Goal: Task Accomplishment & Management: Manage account settings

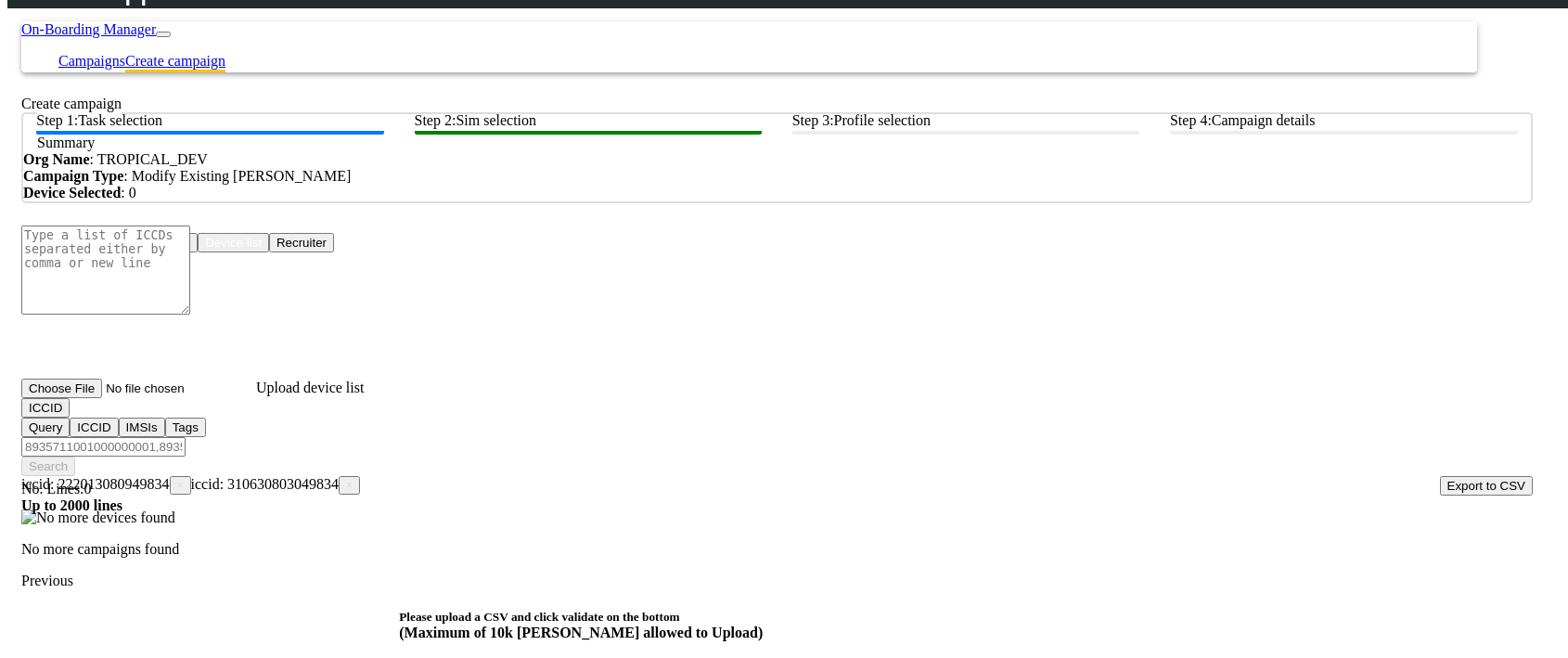
scroll to position [183, 0]
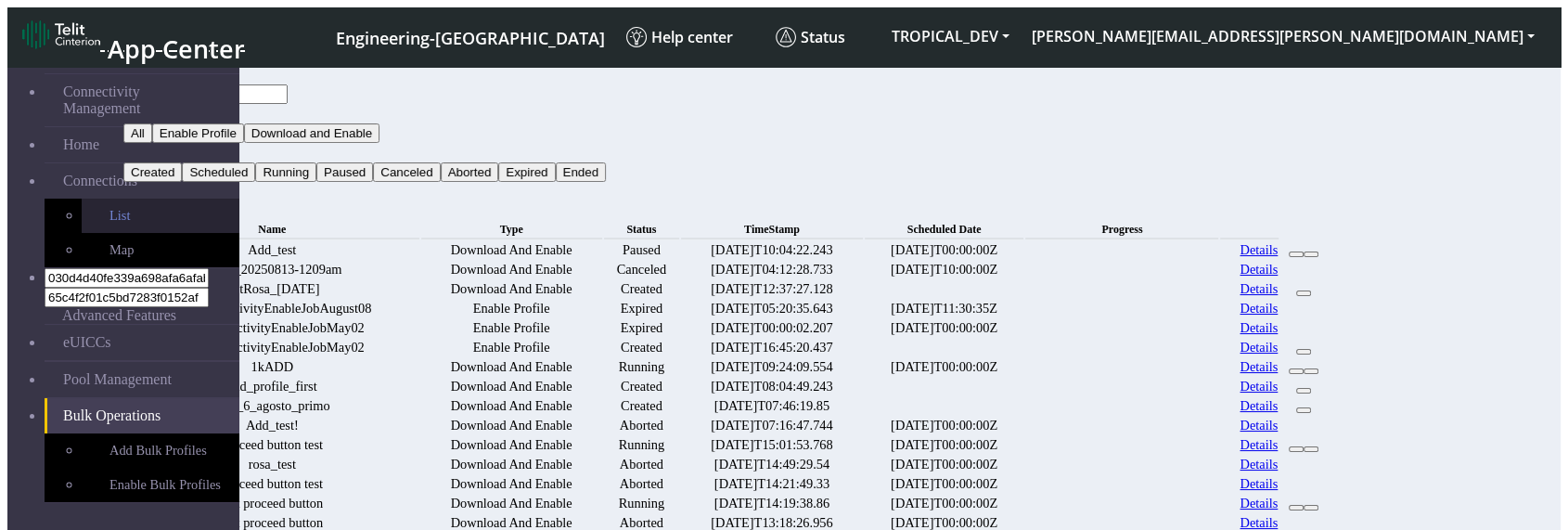
click at [81, 199] on link "List" at bounding box center [160, 216] width 158 height 34
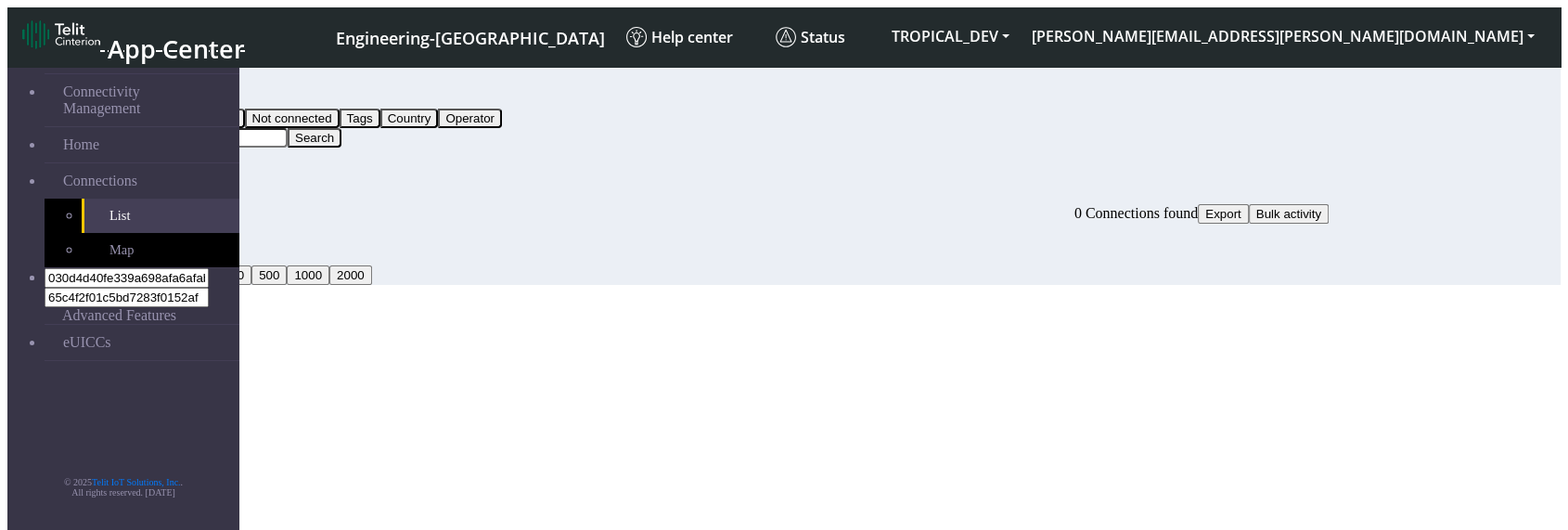
click at [287, 128] on input "Search..." at bounding box center [206, 138] width 165 height 20
click at [172, 102] on button "Query" at bounding box center [147, 99] width 48 height 20
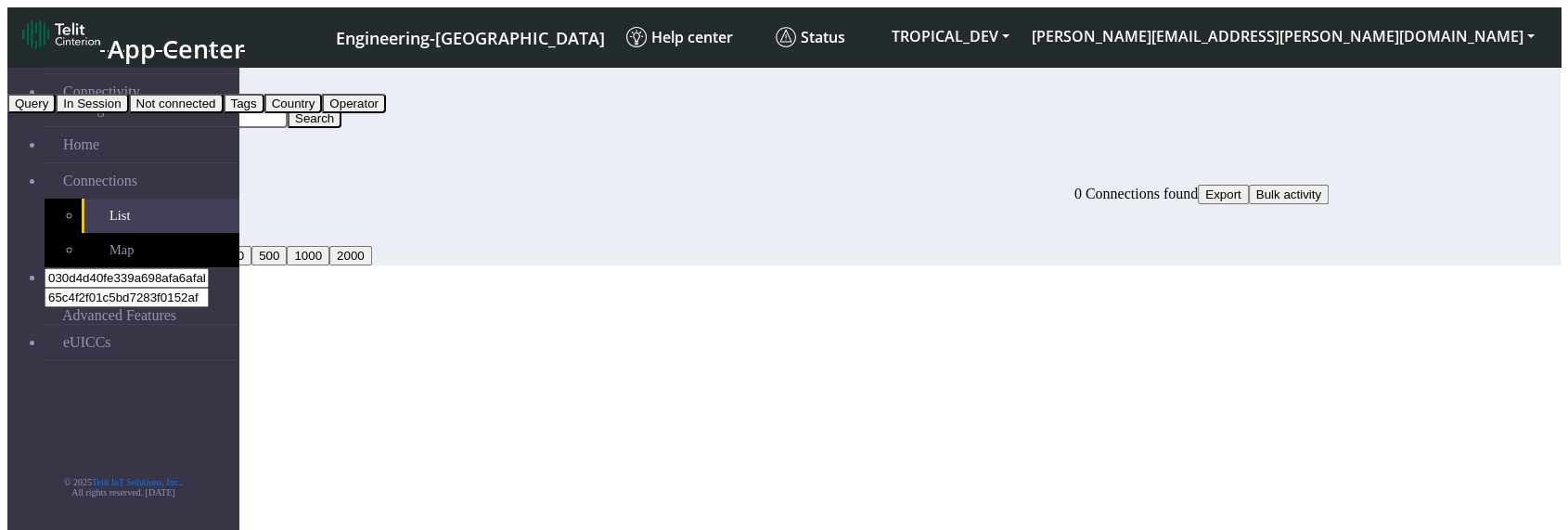
click at [580, 175] on div "Connections" at bounding box center [726, 175] width 1205 height 17
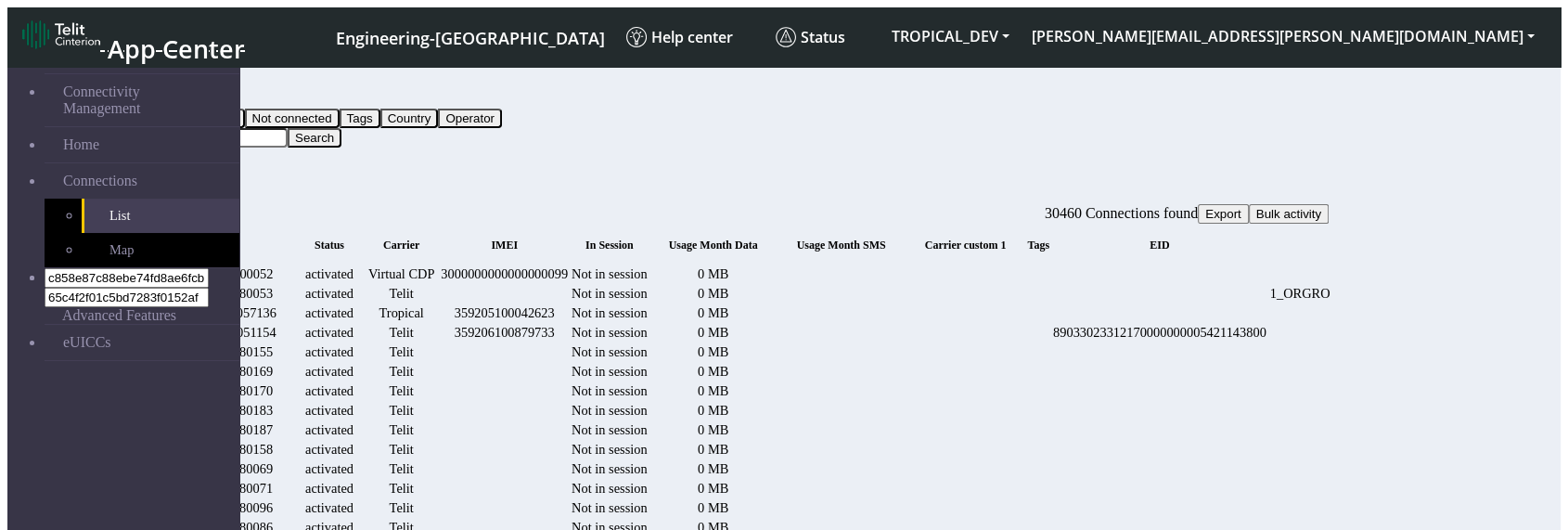
click at [287, 128] on input "Search..." at bounding box center [206, 138] width 165 height 20
type input "243"
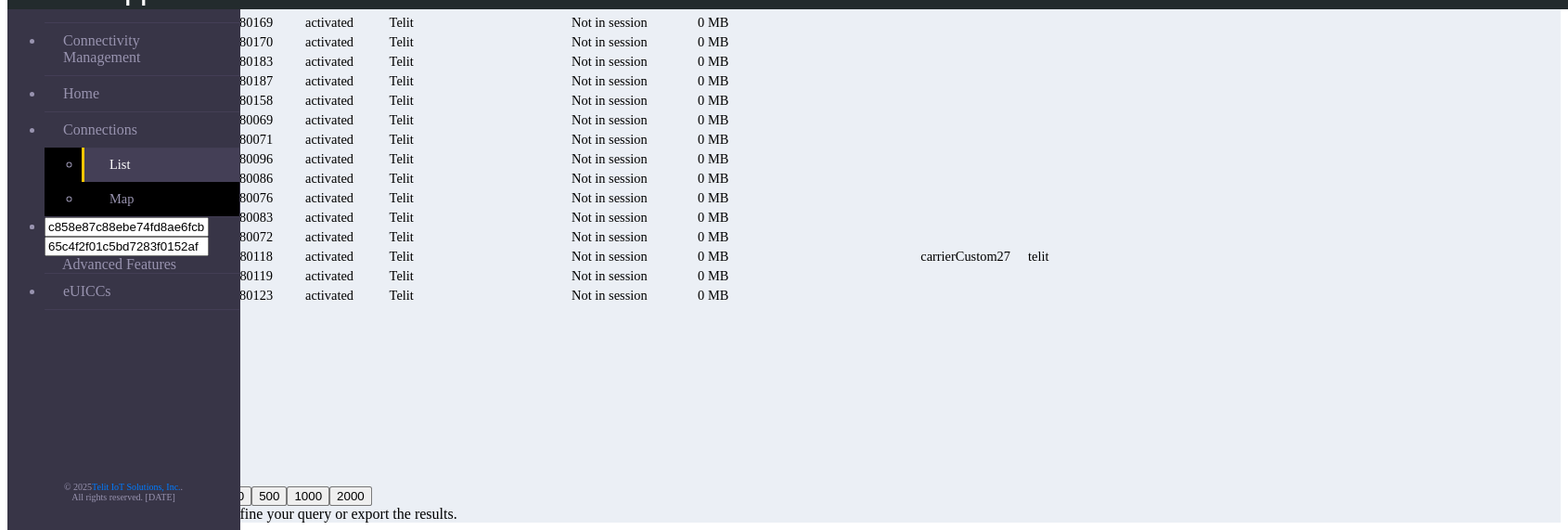
scroll to position [807, 0]
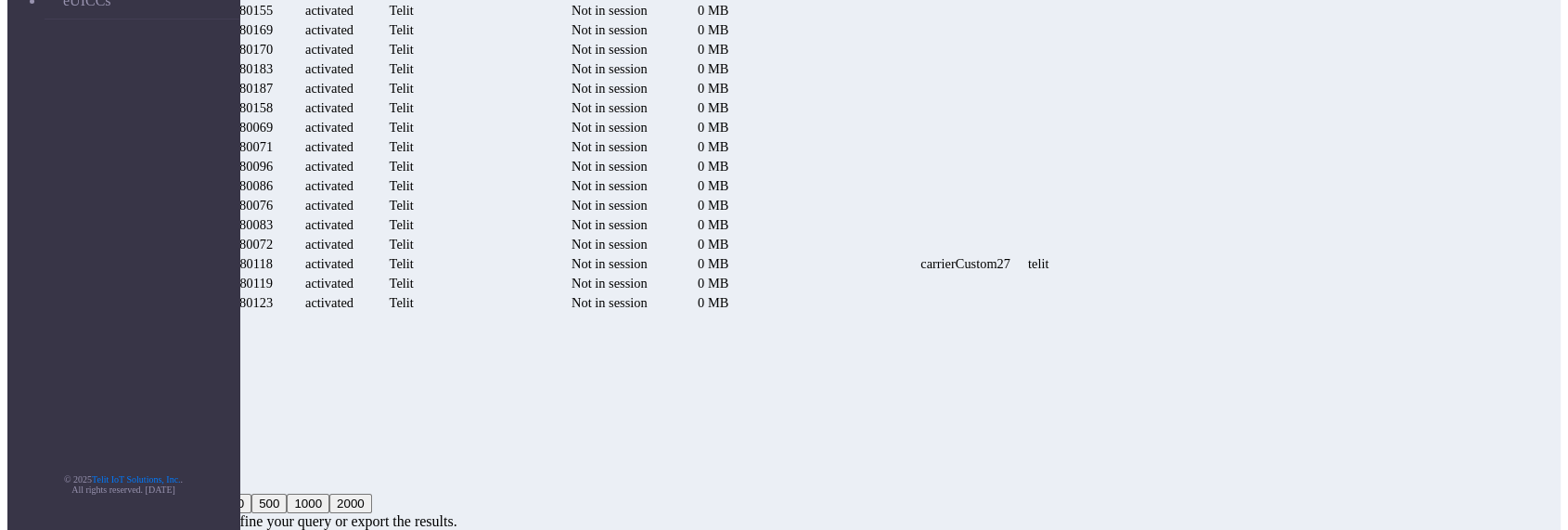
click at [438, 20] on td "Telit" at bounding box center [401, 11] width 74 height 18
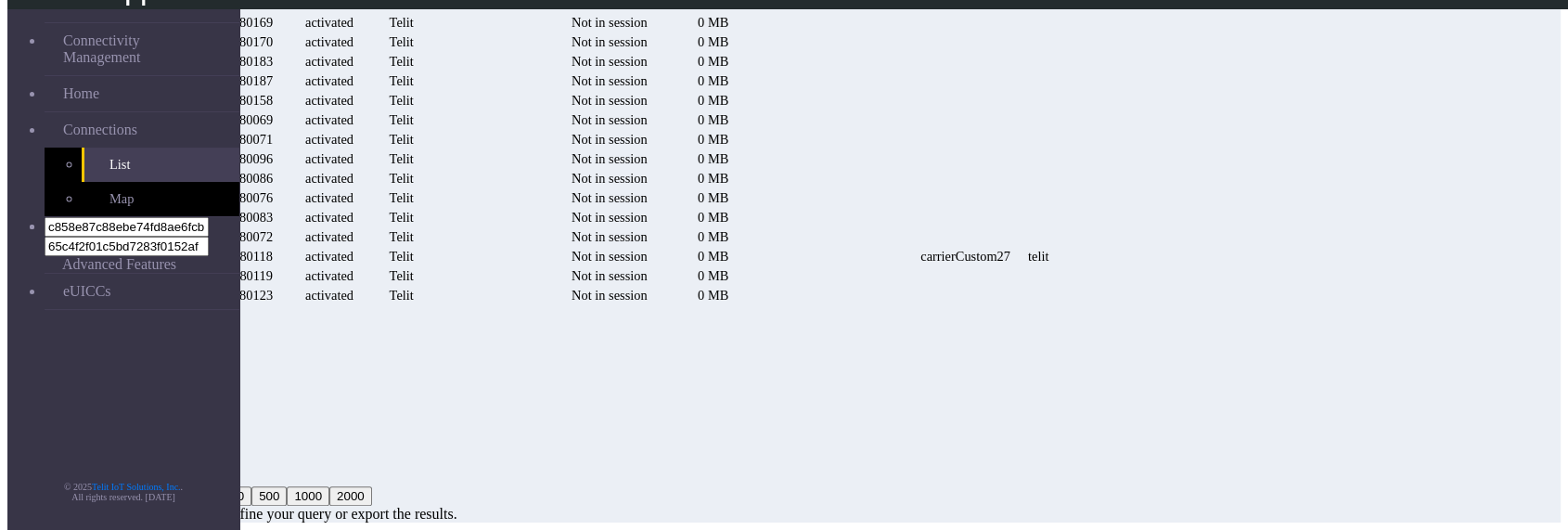
scroll to position [931, 0]
click at [152, 467] on button "20" at bounding box center [137, 476] width 28 height 20
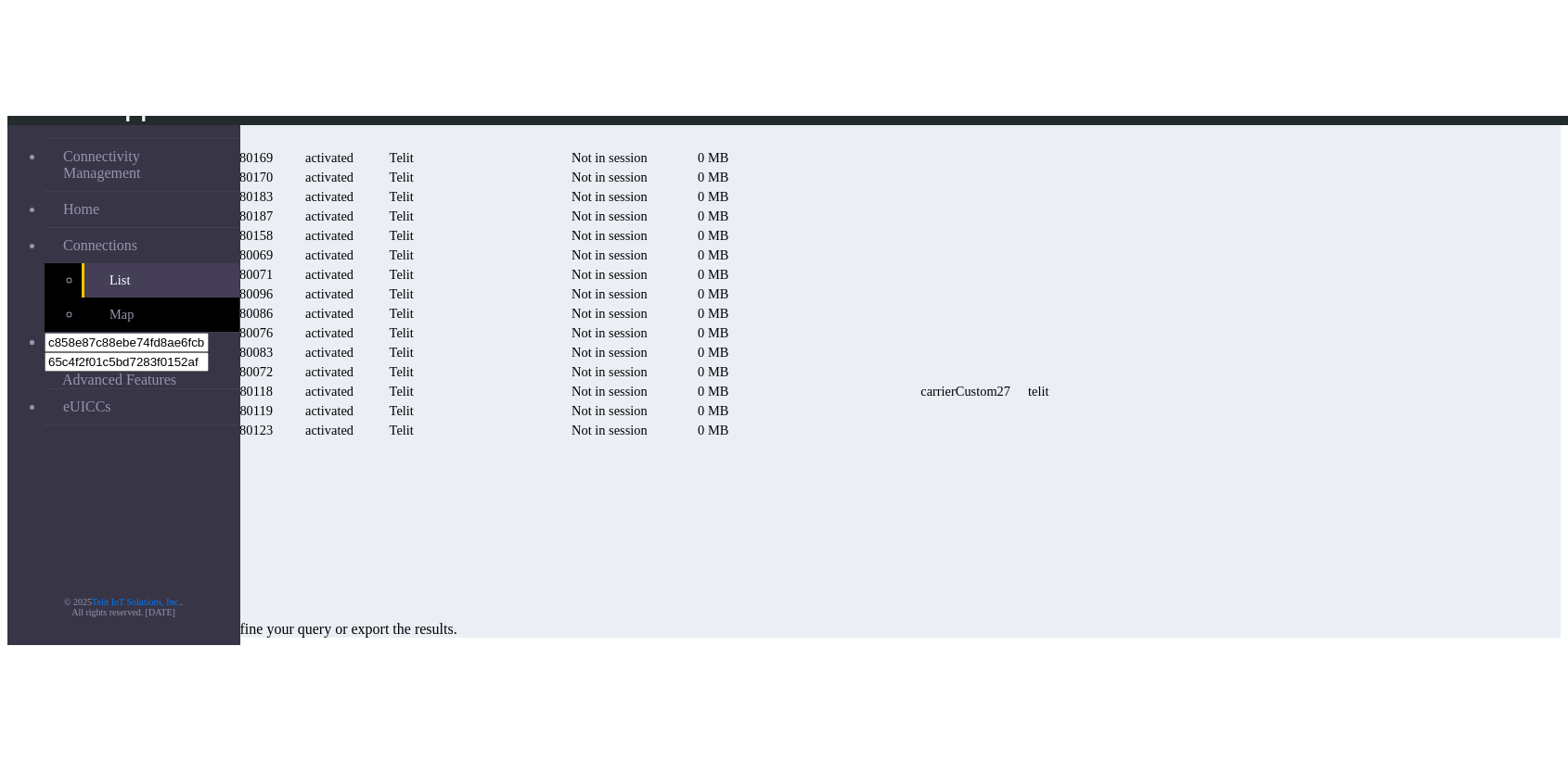
scroll to position [0, 0]
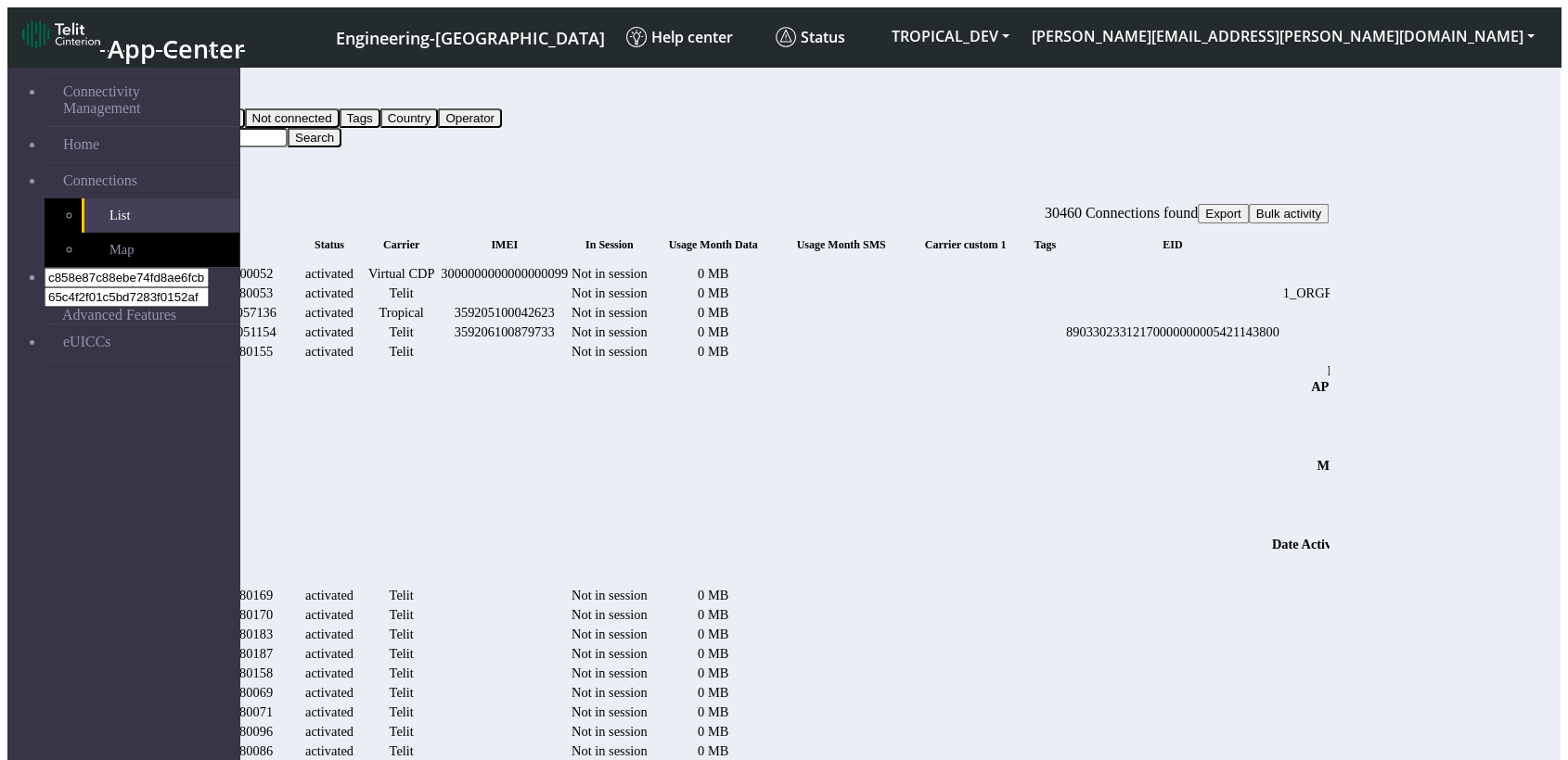
click at [437, 340] on div "Telit" at bounding box center [401, 332] width 72 height 16
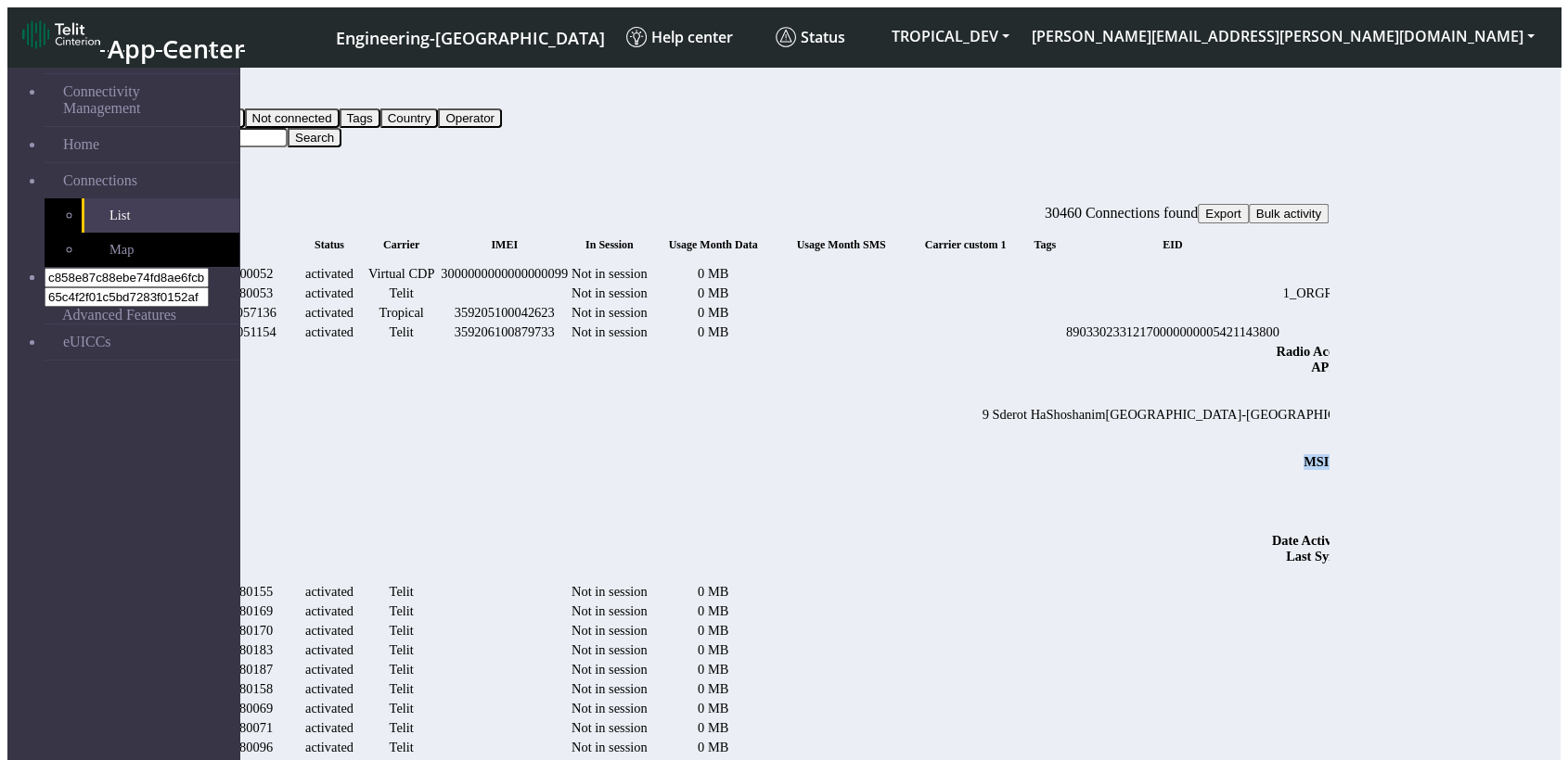
drag, startPoint x: 1495, startPoint y: 546, endPoint x: 1196, endPoint y: 476, distance: 307.1
click at [1024, 529] on div "Radio Access Tech : 4G (LTE /CAT-M ) APN : nxt20.net IP Address : LOCATION : 9 …" at bounding box center [1382, 461] width 2512 height 236
drag, startPoint x: 1387, startPoint y: 223, endPoint x: 1377, endPoint y: 223, distance: 10.0
click at [1281, 225] on th "EID" at bounding box center [1173, 244] width 216 height 38
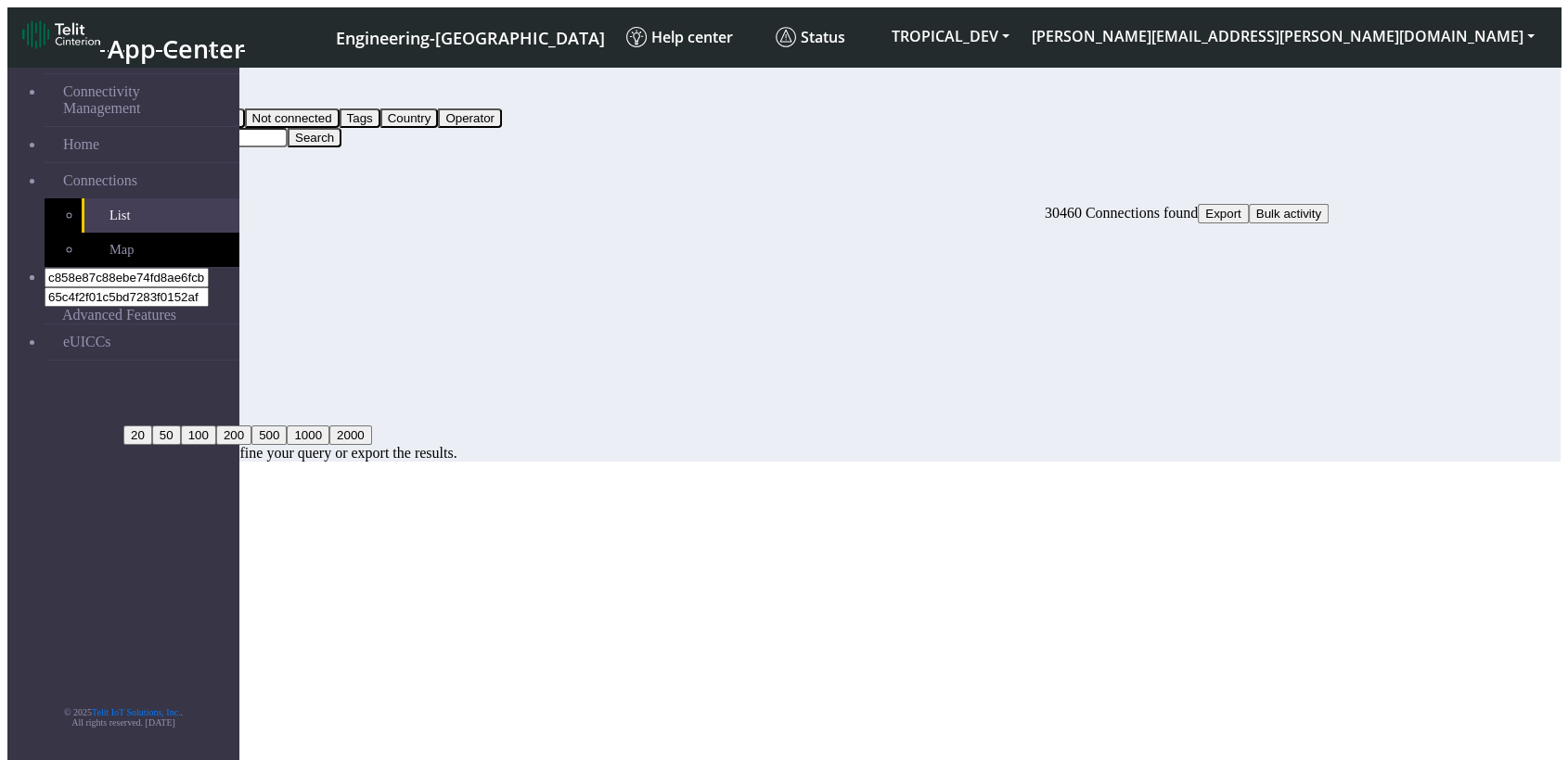
click at [159, 426] on button "200" at bounding box center [141, 416] width 35 height 20
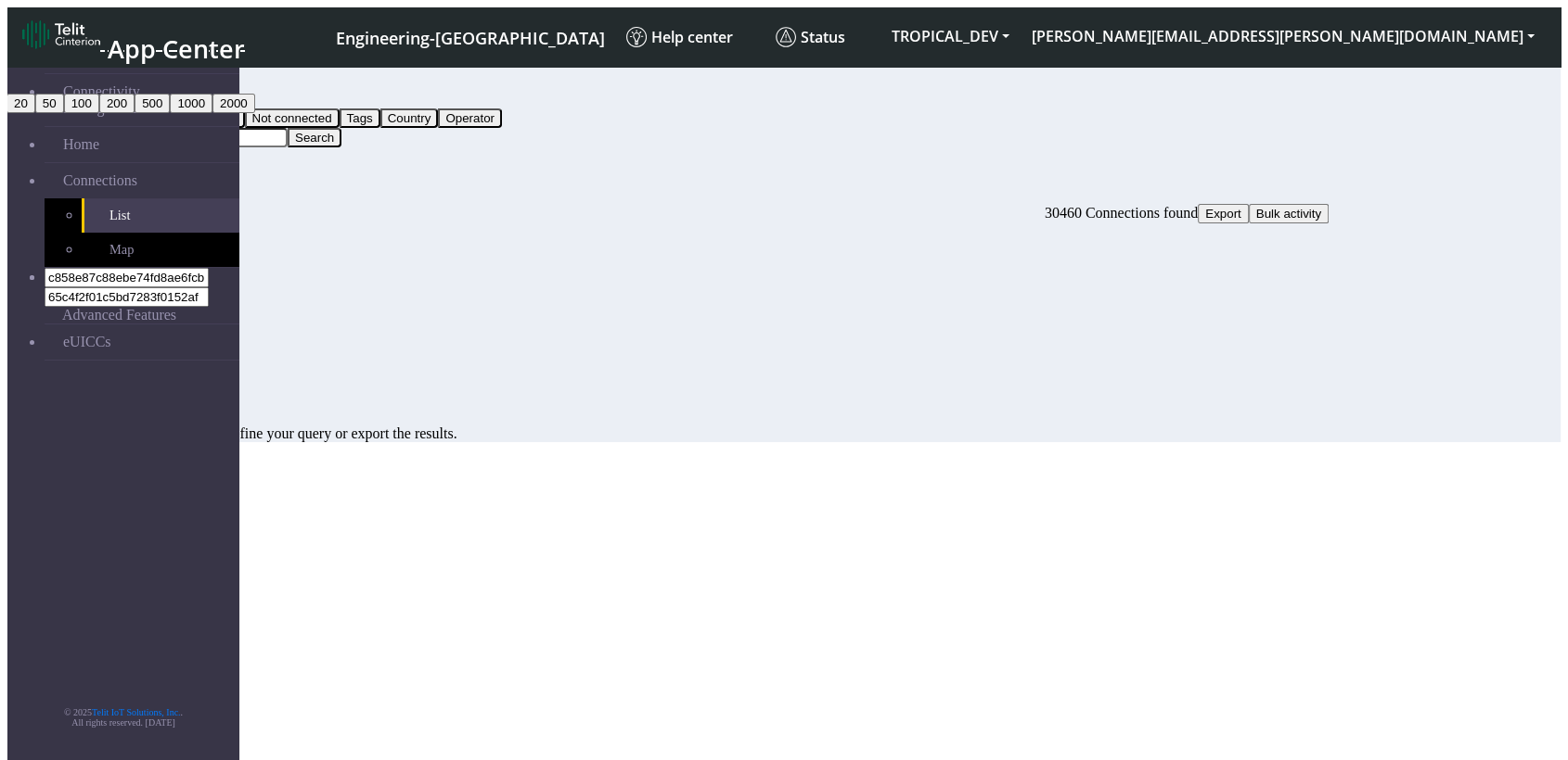
click at [35, 114] on button "20" at bounding box center [21, 104] width 28 height 20
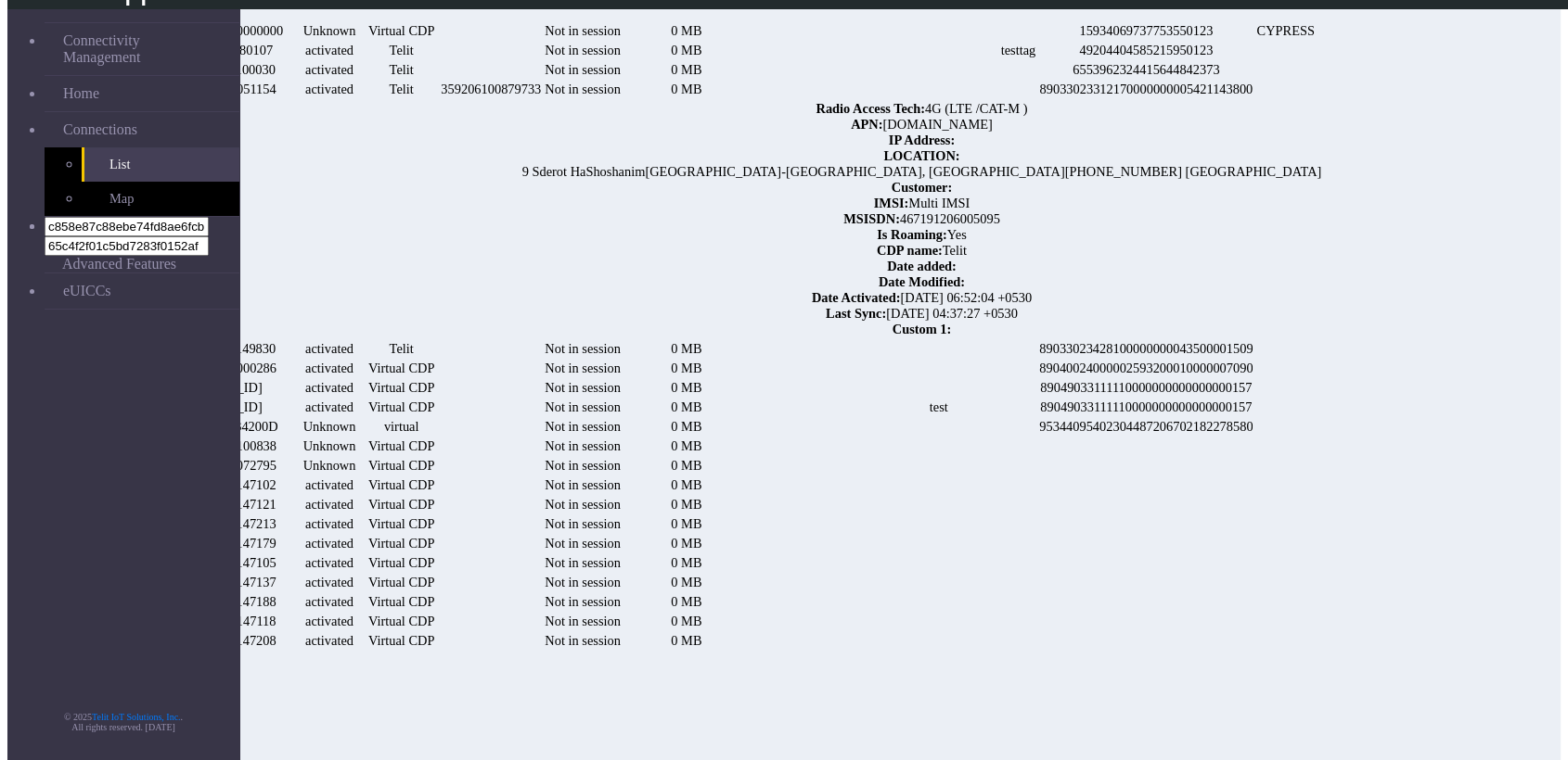
scroll to position [184, 0]
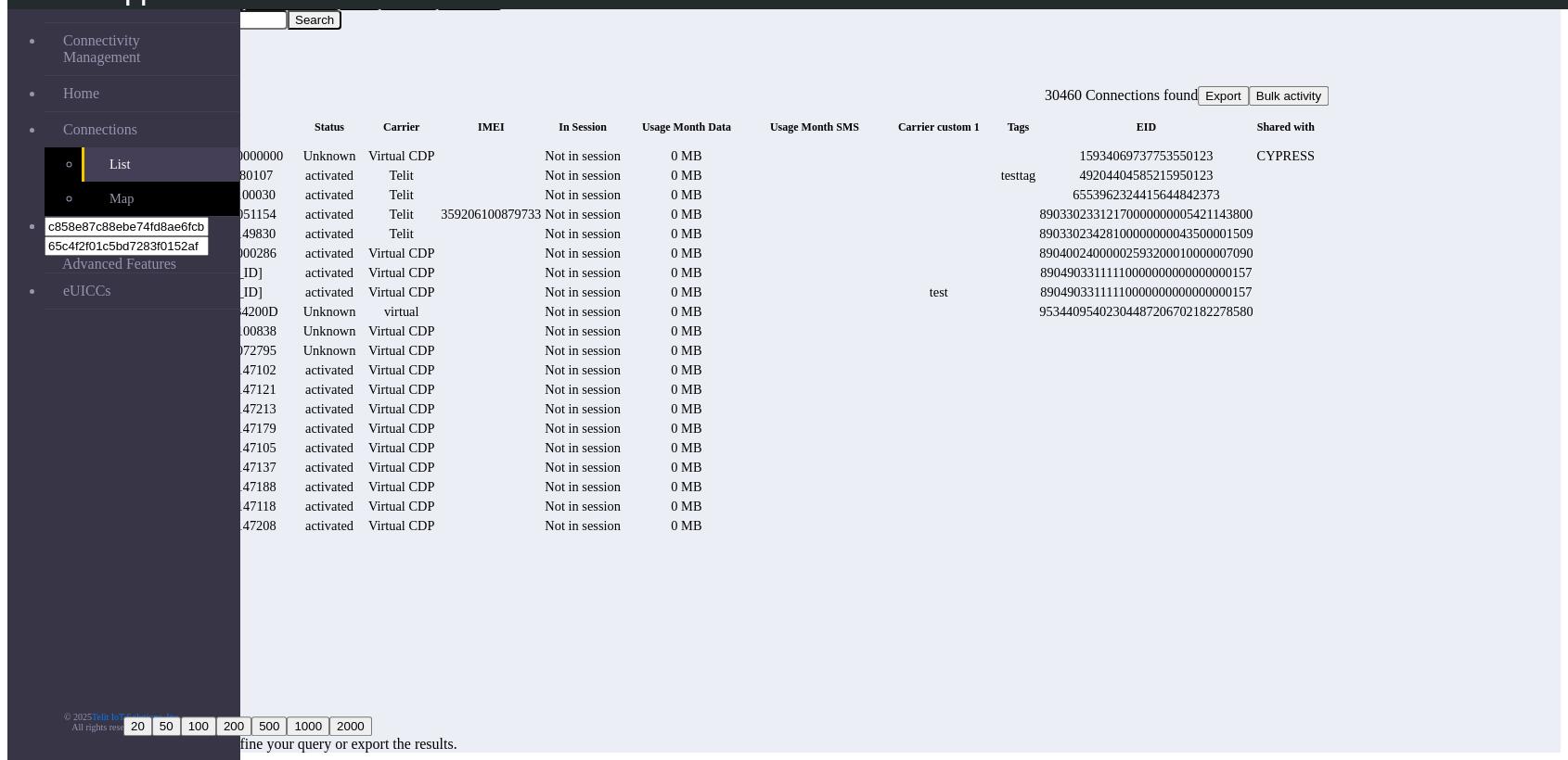
scroll to position [0, 577]
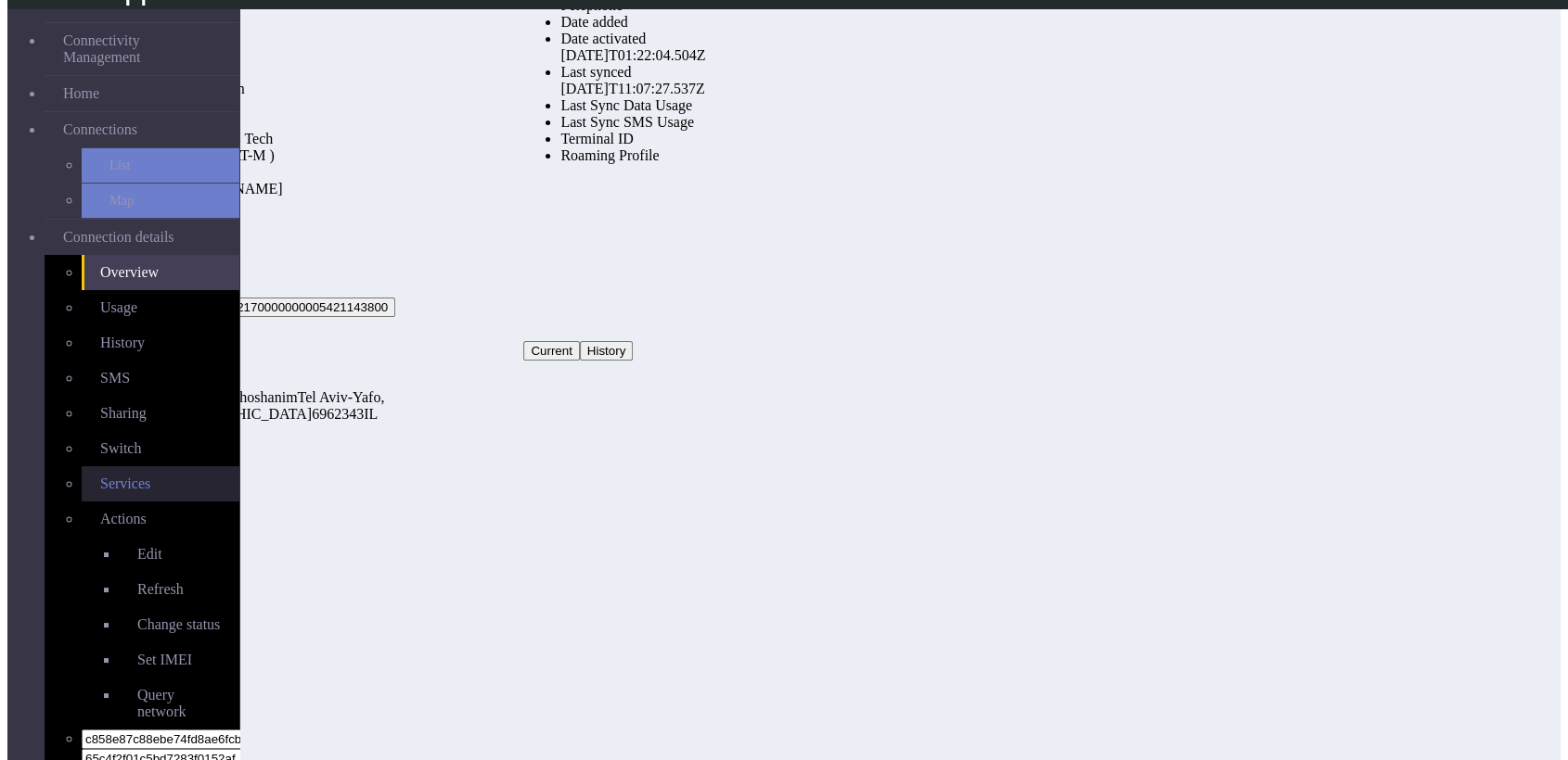
click at [113, 466] on link "Services" at bounding box center [160, 484] width 158 height 35
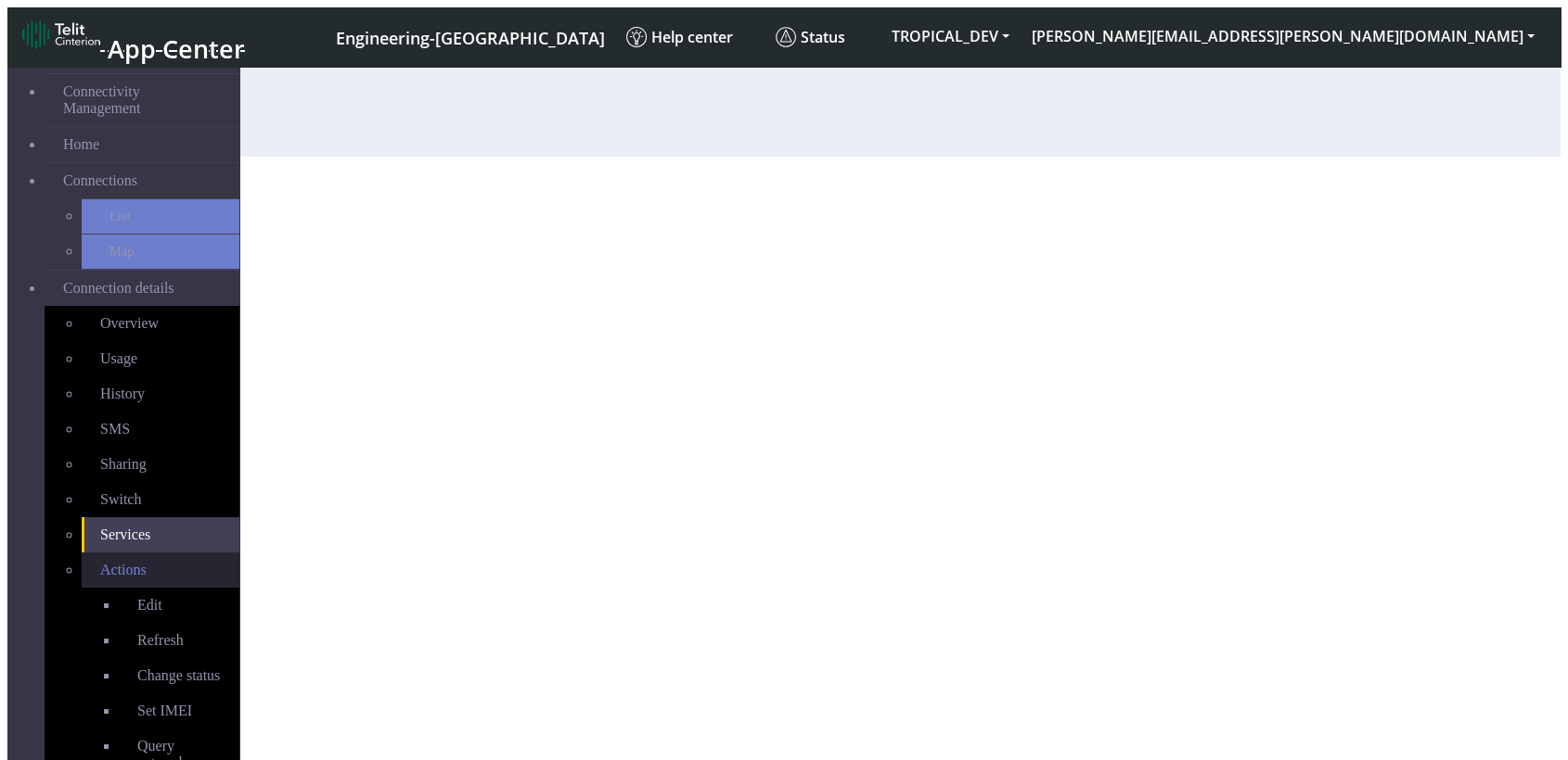
click at [128, 529] on link "Actions" at bounding box center [160, 570] width 158 height 35
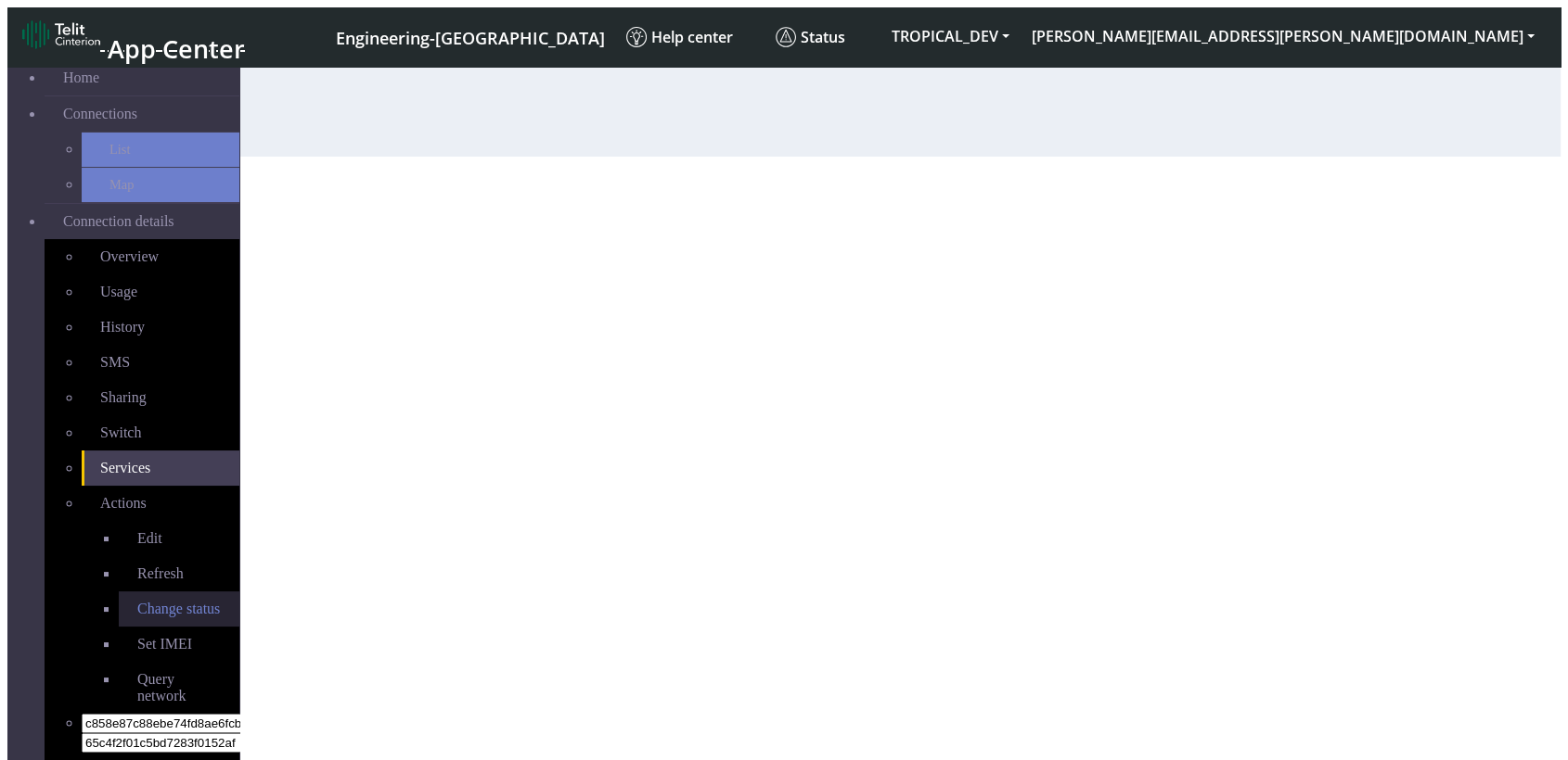
scroll to position [103, 0]
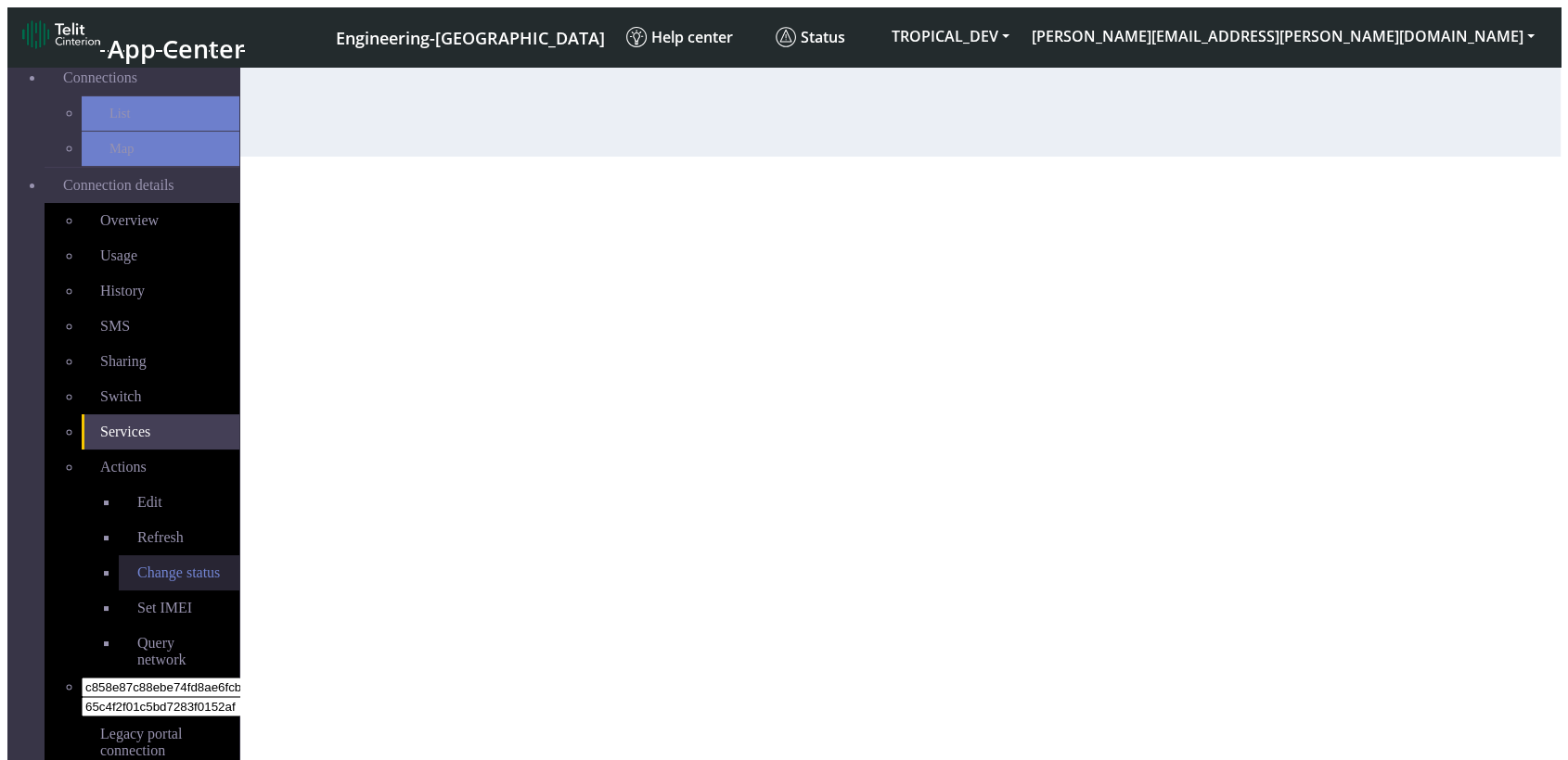
click at [137, 529] on span "Change status" at bounding box center [178, 573] width 82 height 16
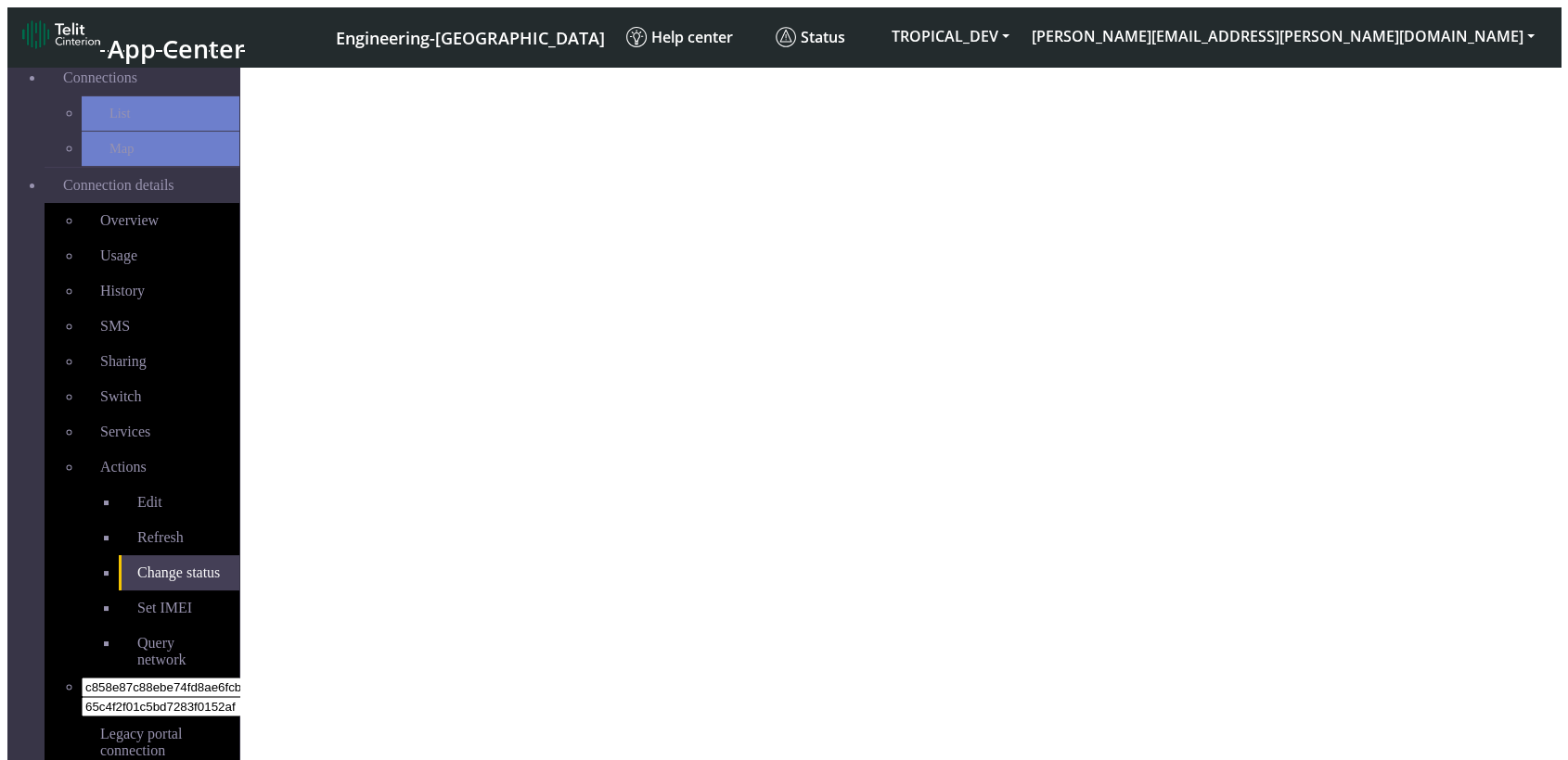
select select "activated"
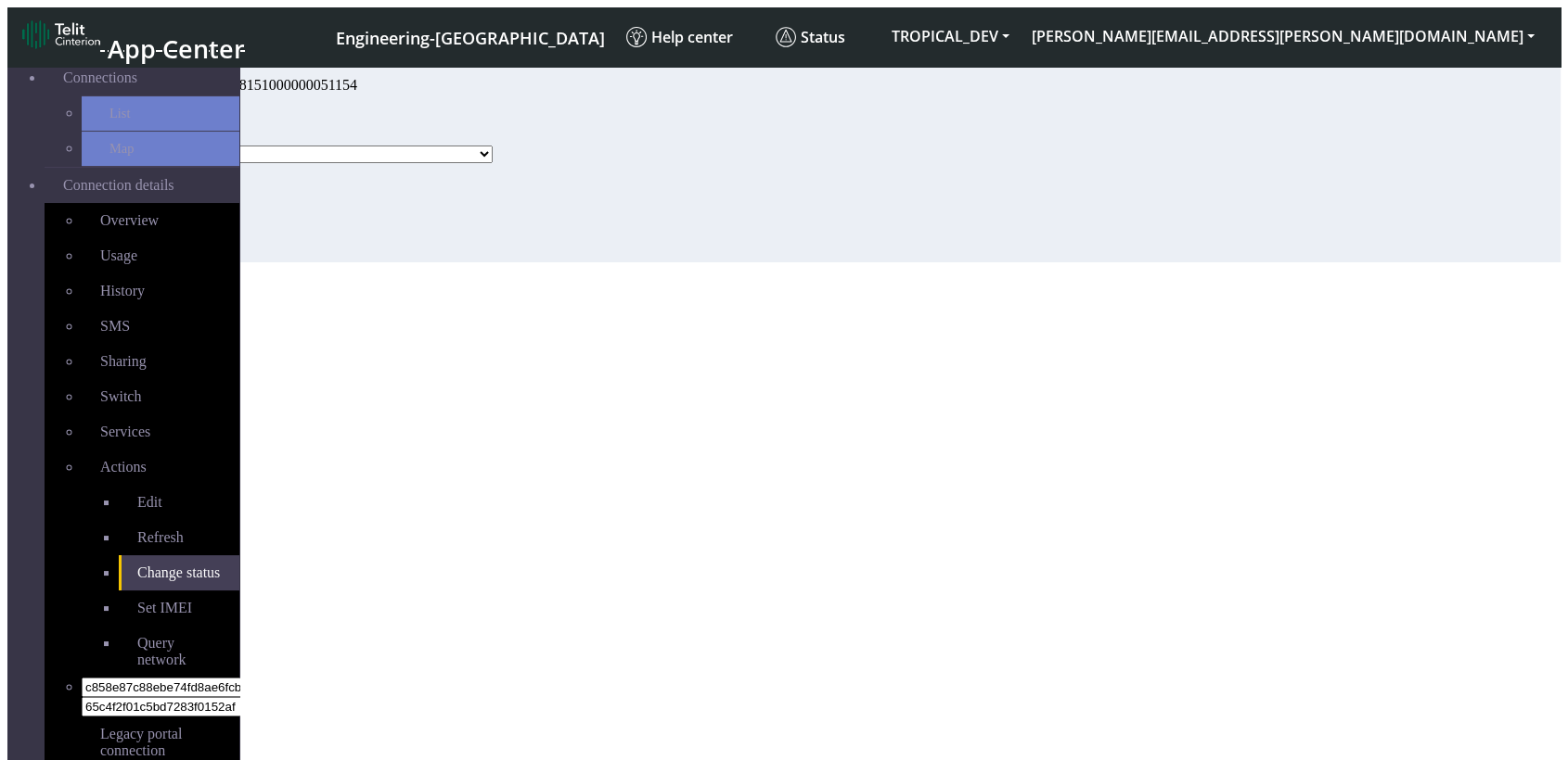
click at [467, 164] on select "Activated Deactivated Blocked" at bounding box center [321, 155] width 341 height 18
click at [509, 164] on div "Status Activated Deactivated Blocked" at bounding box center [340, 145] width 379 height 37
click at [493, 164] on select "Activated Deactivated Blocked" at bounding box center [321, 155] width 341 height 18
click at [712, 262] on section "Connectivity Management Home Connections List Map Connection details Overview U…" at bounding box center [784, 161] width 1553 height 204
drag, startPoint x: 618, startPoint y: 528, endPoint x: 581, endPoint y: 582, distance: 65.5
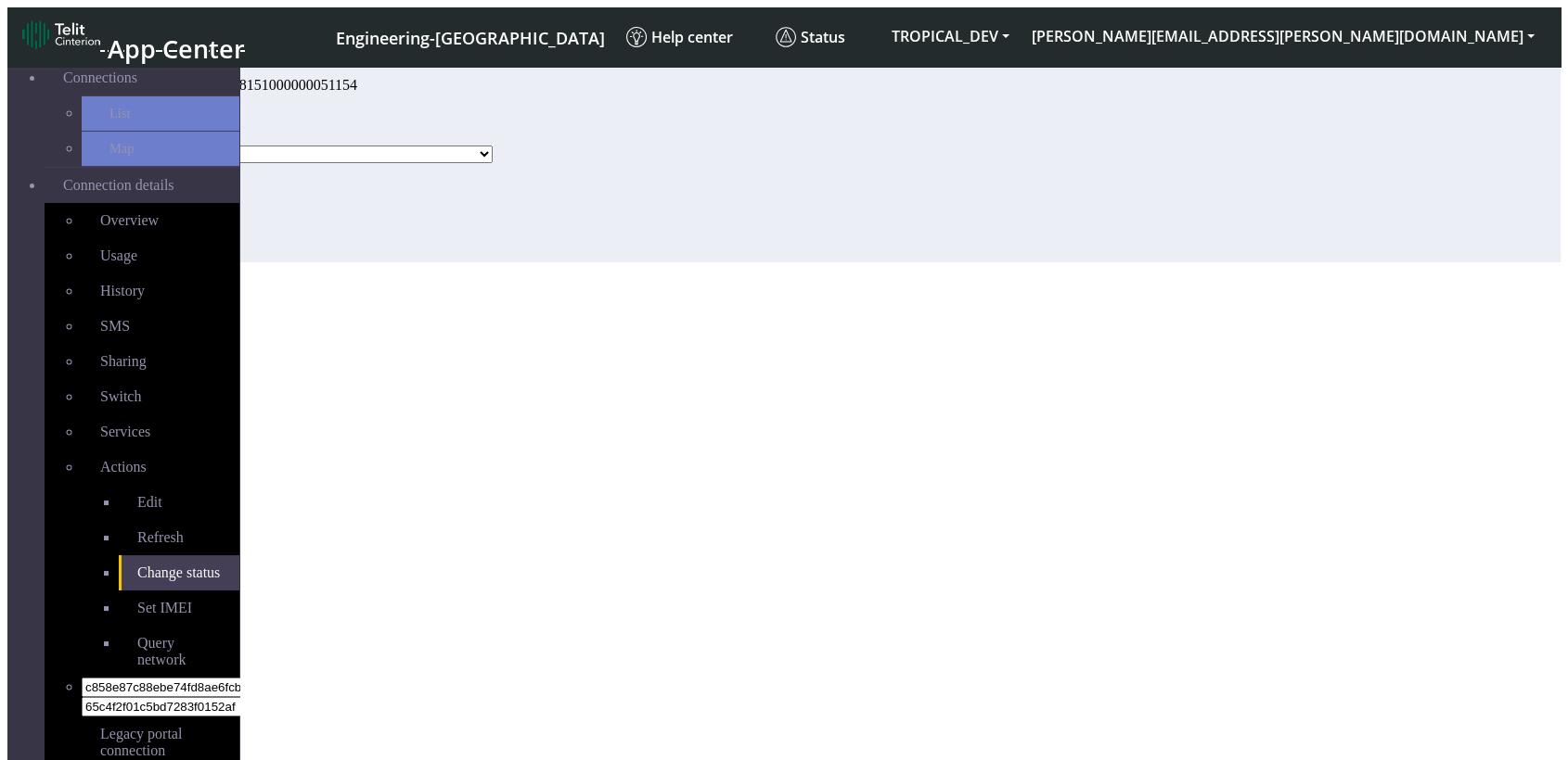
click at [618, 262] on section "Connectivity Management Home Connections List Map Connection details Overview U…" at bounding box center [784, 161] width 1553 height 204
drag, startPoint x: 1025, startPoint y: 622, endPoint x: 986, endPoint y: 627, distance: 39.3
click at [1025, 262] on section "Connectivity Management Home Connections List Map Connection details Overview U…" at bounding box center [784, 161] width 1553 height 204
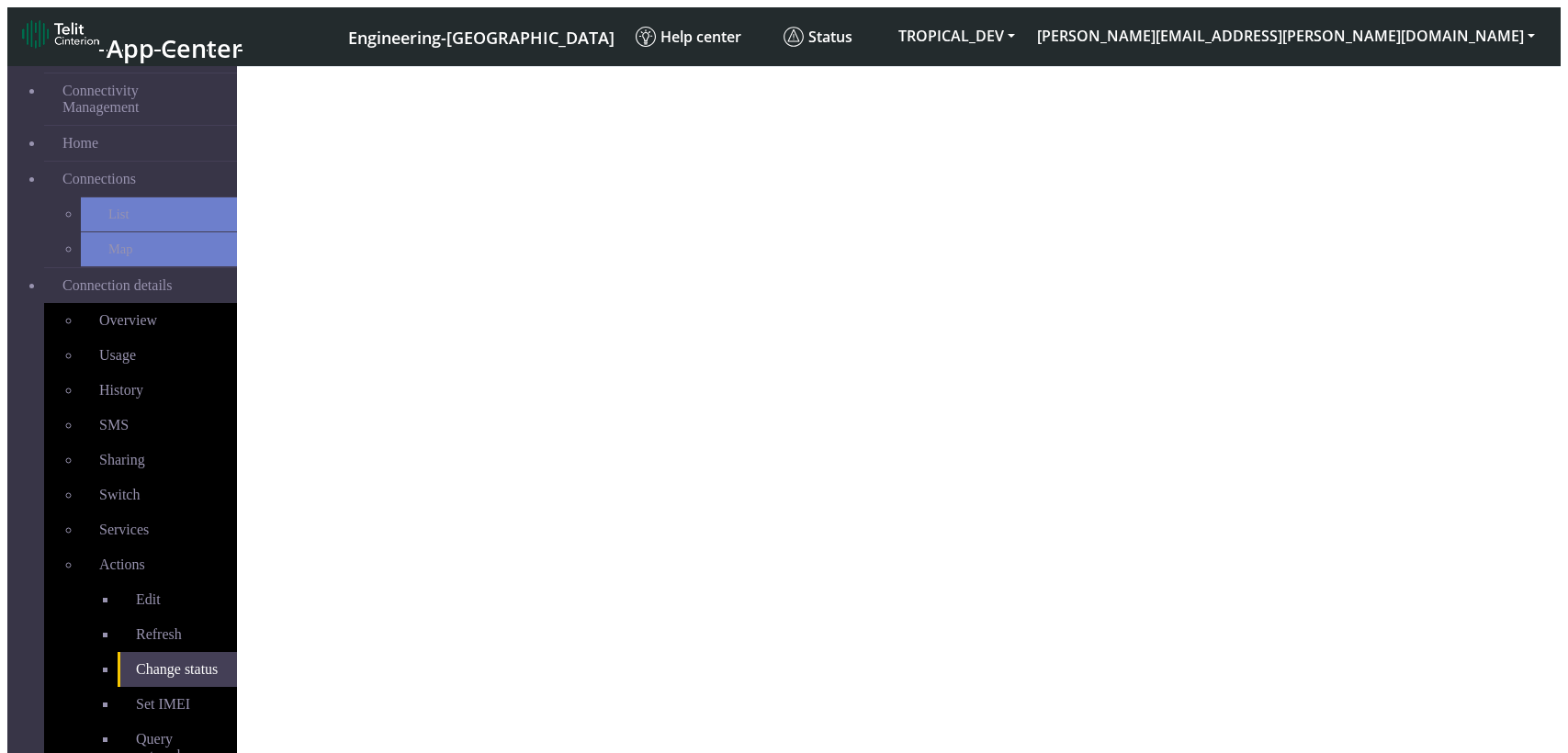
select select "activated"
